Goal: Information Seeking & Learning: Learn about a topic

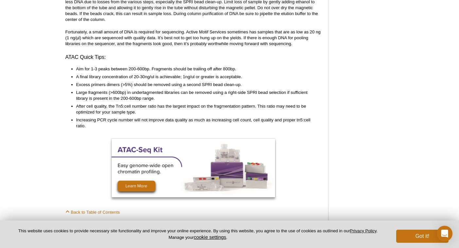
scroll to position [1583, 0]
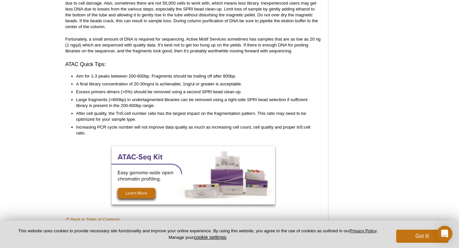
click at [216, 73] on li "Aim for 1-3 peaks between 200-600bp. Fragments should be trailing off after 800…" at bounding box center [195, 76] width 239 height 6
click at [208, 81] on li "A final library concentration of 20-30ng/ul is achievable; 1ng/ul or greater is…" at bounding box center [195, 84] width 239 height 6
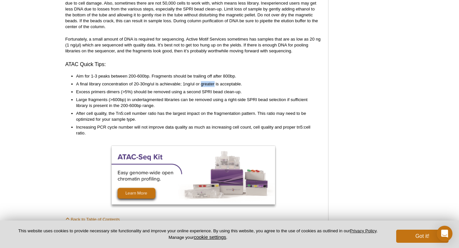
click at [208, 81] on li "A final library concentration of 20-30ng/ul is achievable; 1ng/ul or greater is…" at bounding box center [195, 84] width 239 height 6
click at [205, 73] on li "Aim for 1-3 peaks between 200-600bp. Fragments should be trailing off after 800…" at bounding box center [195, 76] width 239 height 6
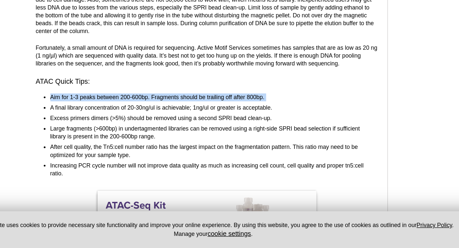
scroll to position [1553, 0]
